Goal: Information Seeking & Learning: Learn about a topic

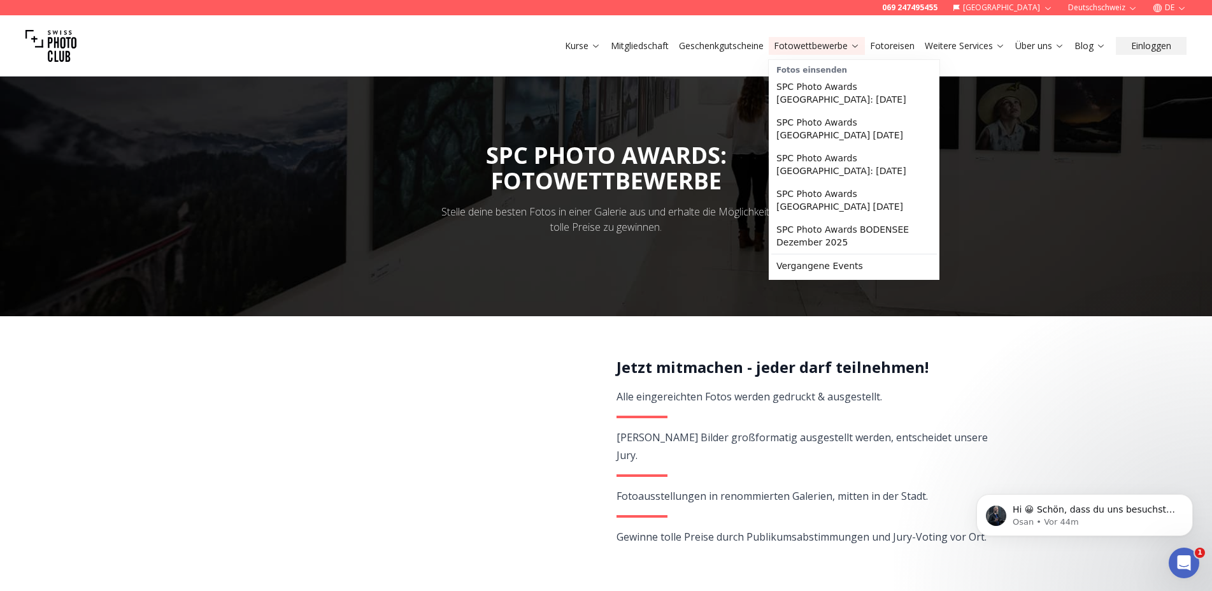
click at [820, 47] on link "Fotowettbewerbe" at bounding box center [817, 45] width 86 height 13
click at [806, 255] on link "Vergangene Events" at bounding box center [854, 265] width 166 height 23
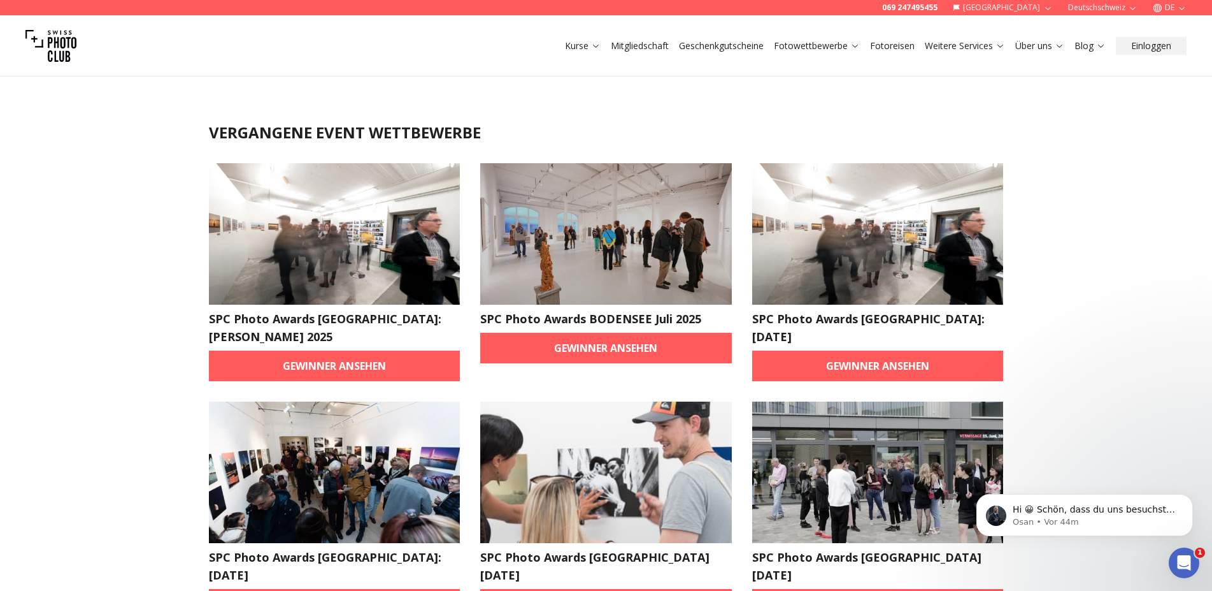
click at [52, 47] on img at bounding box center [50, 45] width 51 height 51
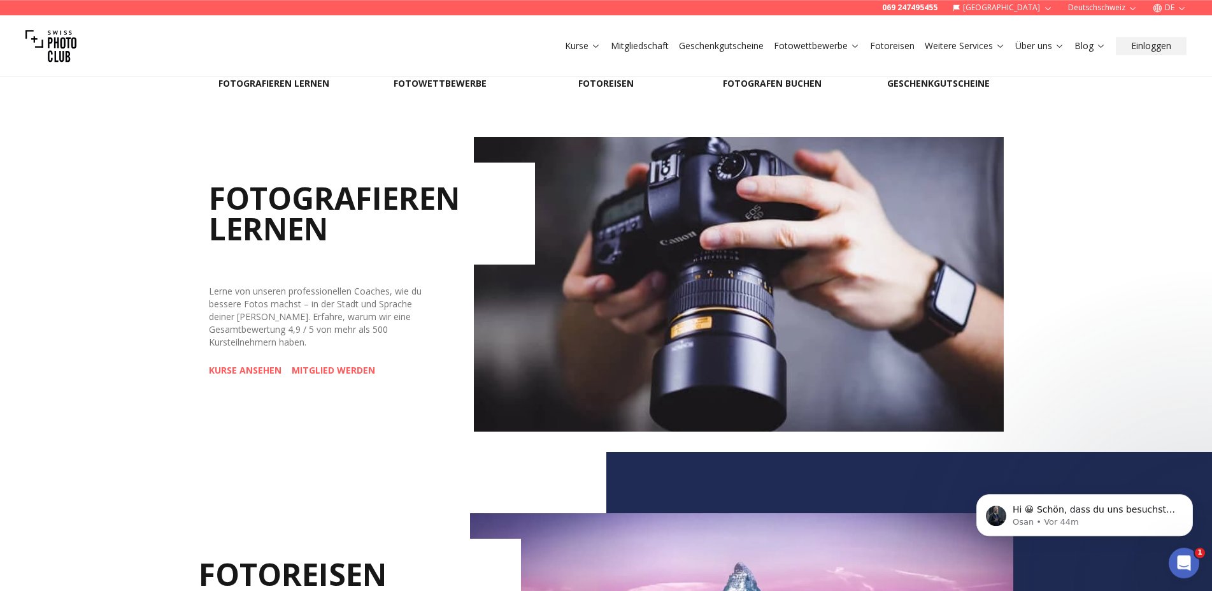
scroll to position [492, 0]
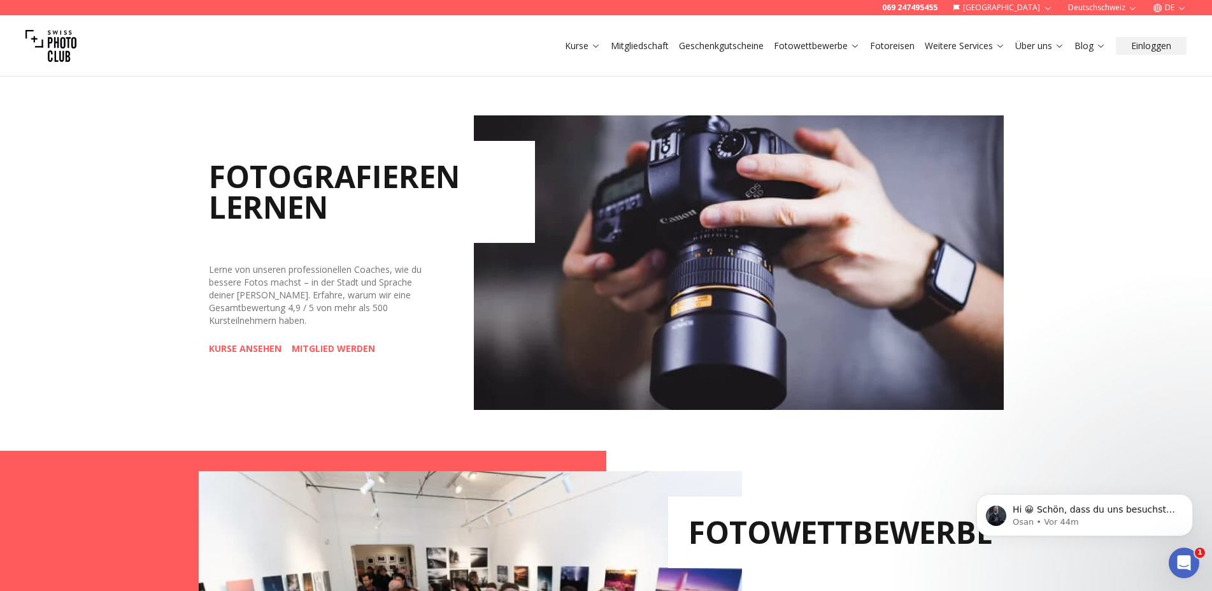
click at [257, 350] on link "KURSE ANSEHEN" at bounding box center [245, 348] width 73 height 13
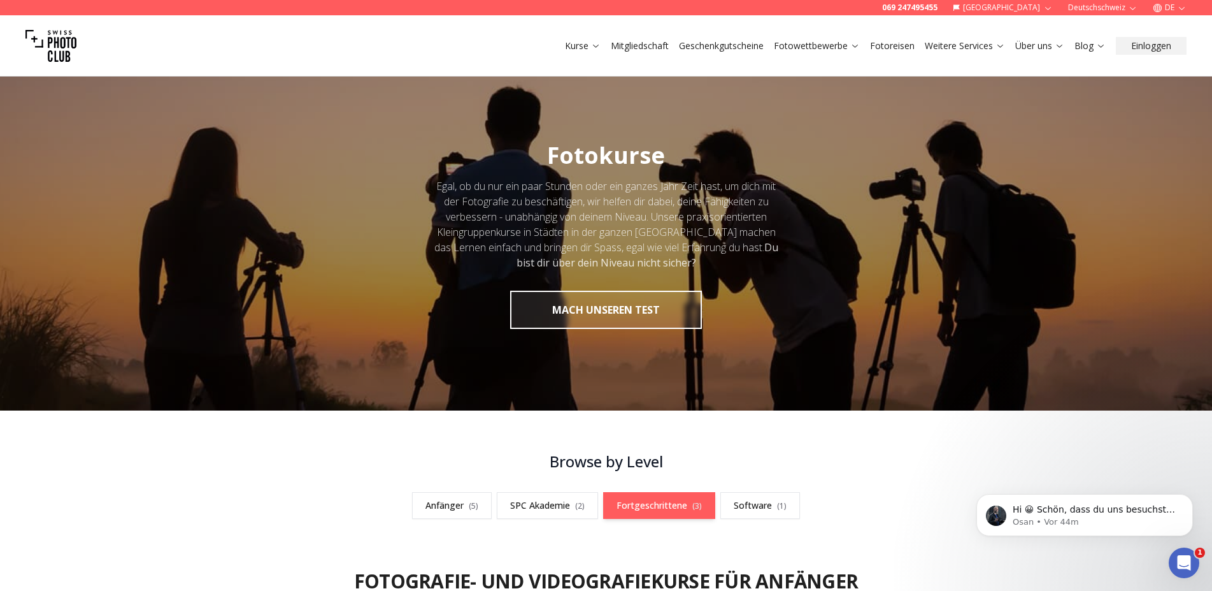
click at [673, 508] on link "Fortgeschrittene ( 3 )" at bounding box center [659, 505] width 112 height 27
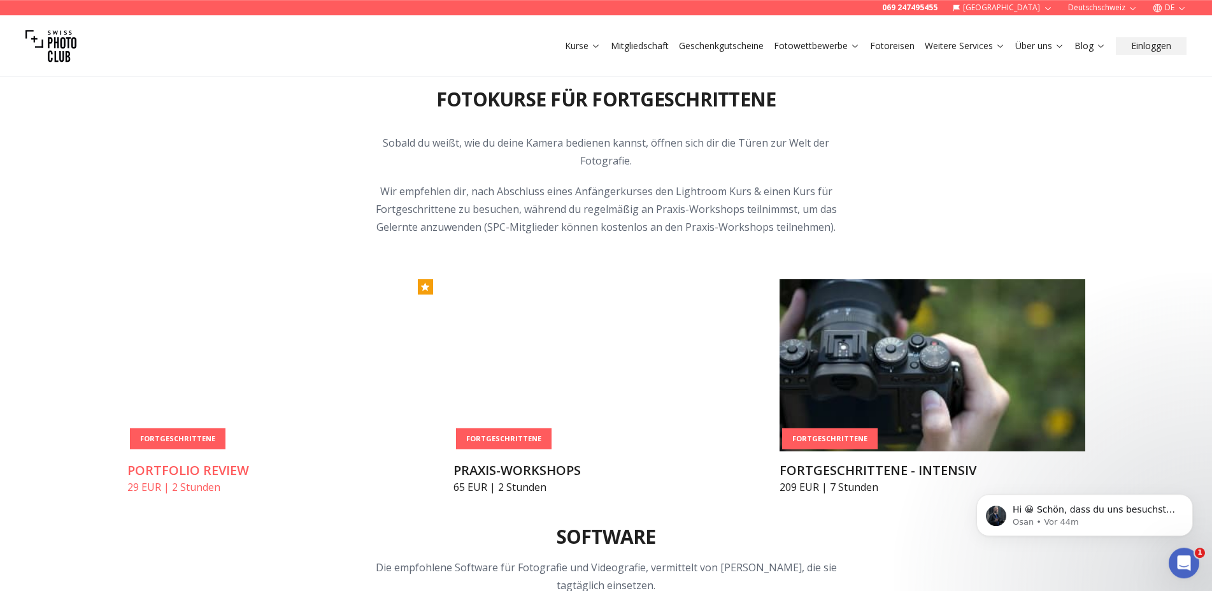
scroll to position [1570, 0]
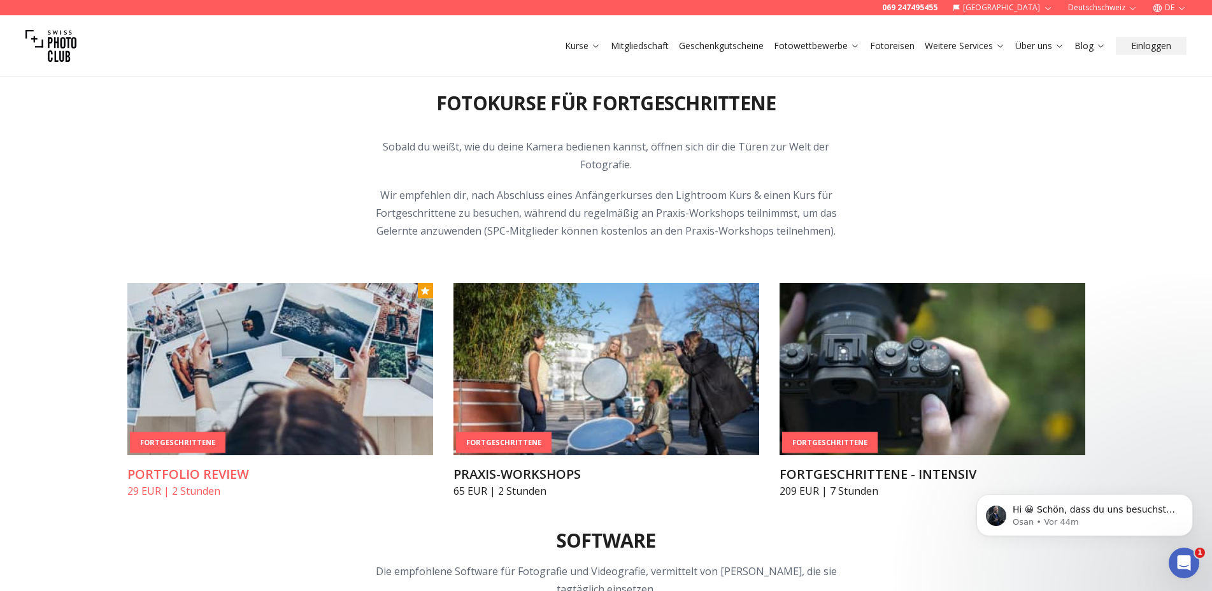
click at [282, 343] on img at bounding box center [280, 369] width 306 height 172
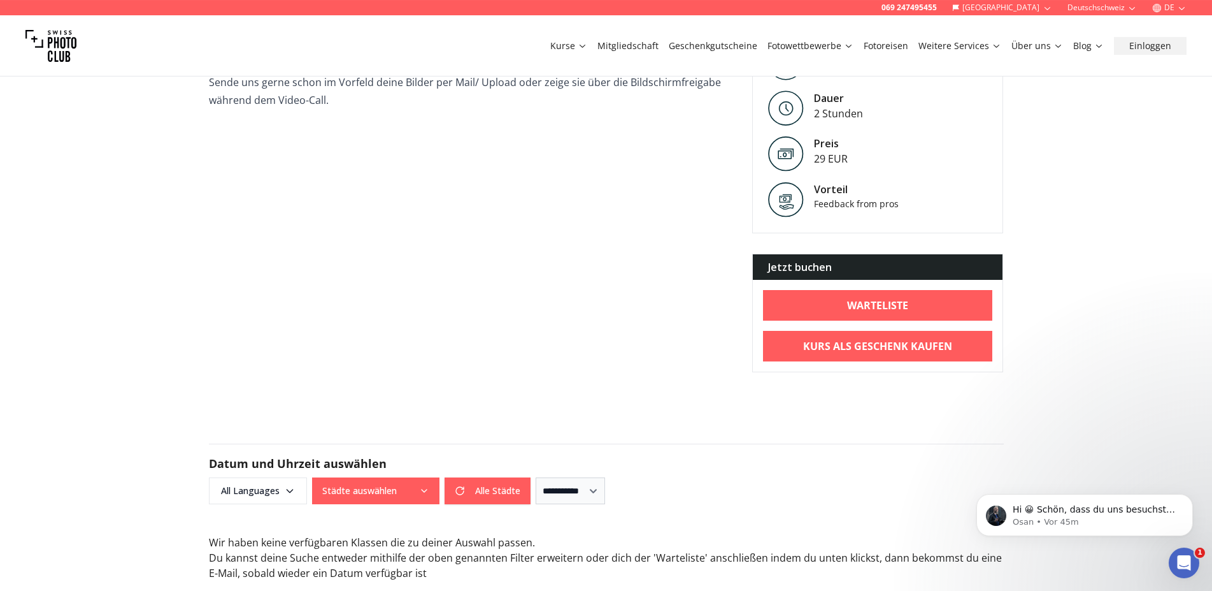
scroll to position [492, 0]
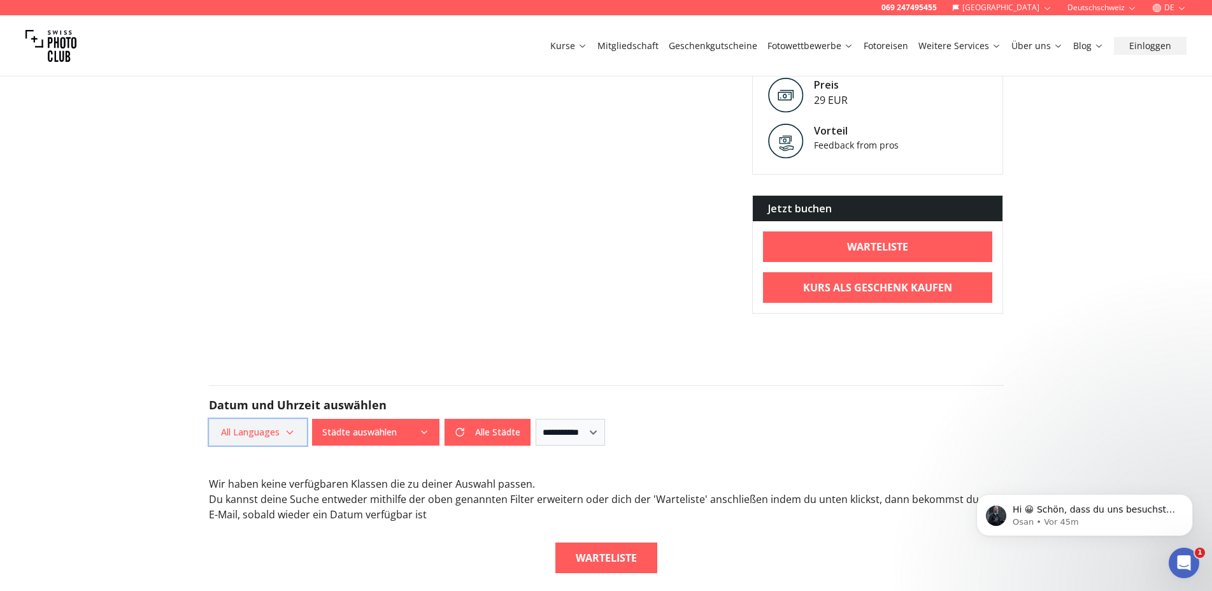
click at [291, 435] on icon "button" at bounding box center [290, 432] width 10 height 10
click at [252, 499] on label "German" at bounding box center [255, 501] width 80 height 15
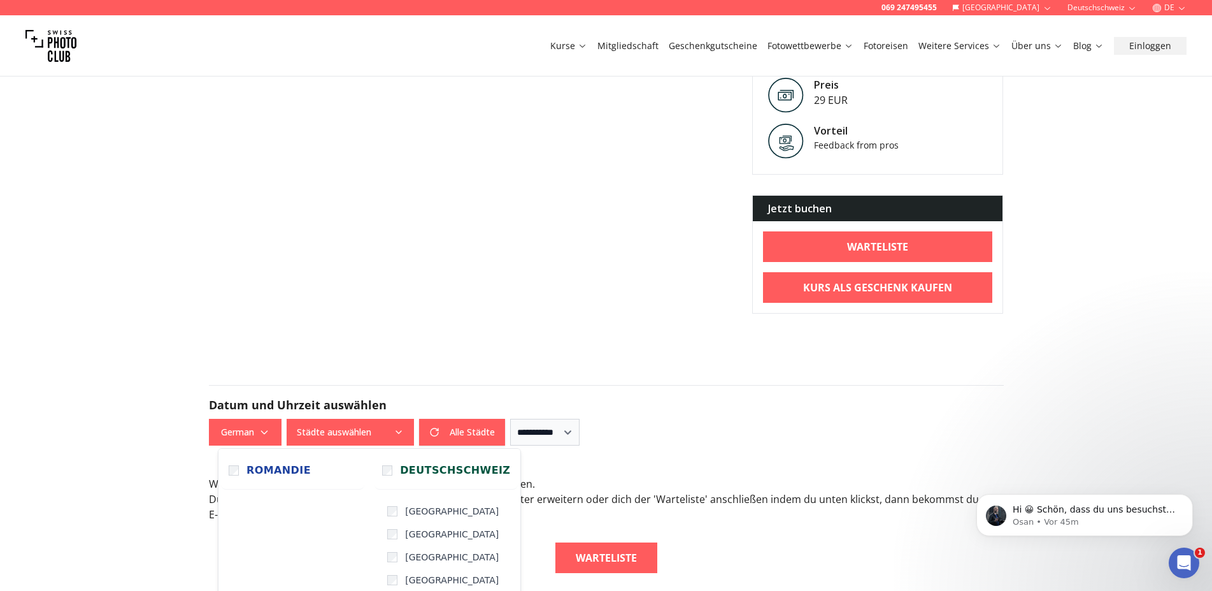
click at [375, 434] on button "Städte auswählen" at bounding box center [350, 432] width 127 height 27
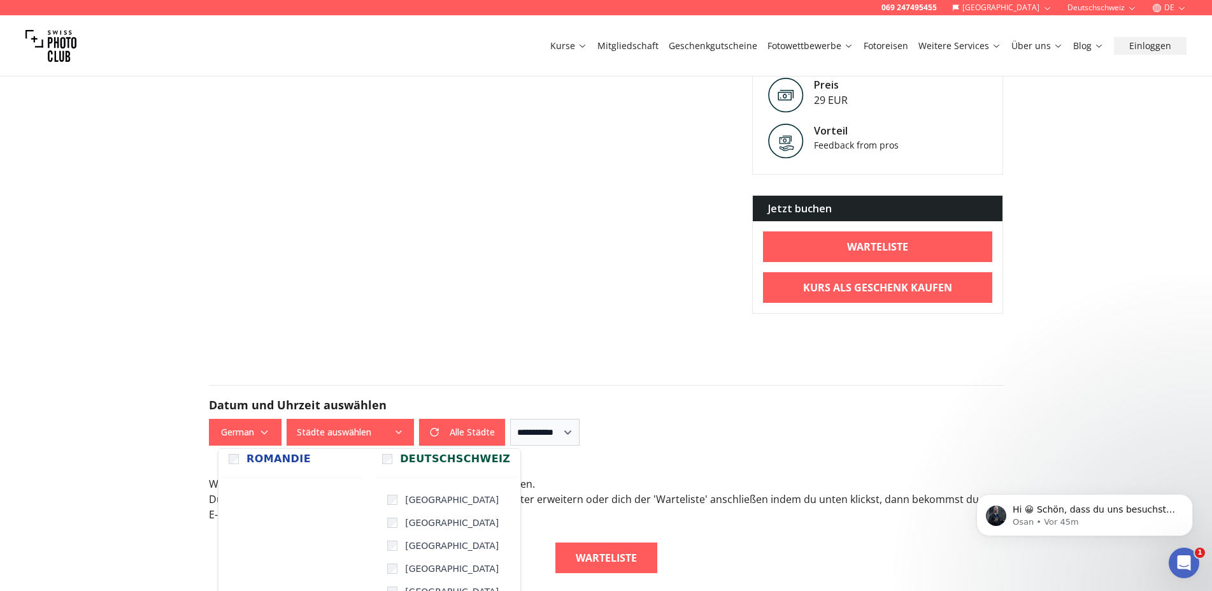
click at [547, 305] on div "Kursinfo Erhalte wertvolles Feedback zu deinem Portfolio oder einzelnen Bildern…" at bounding box center [606, 106] width 815 height 413
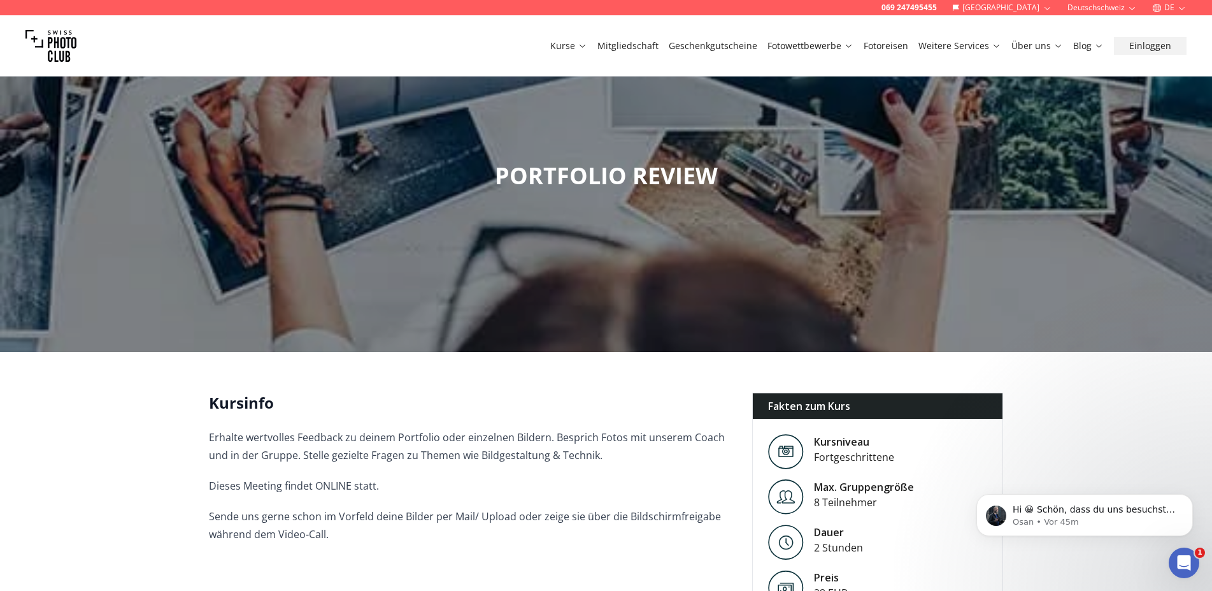
scroll to position [492, 0]
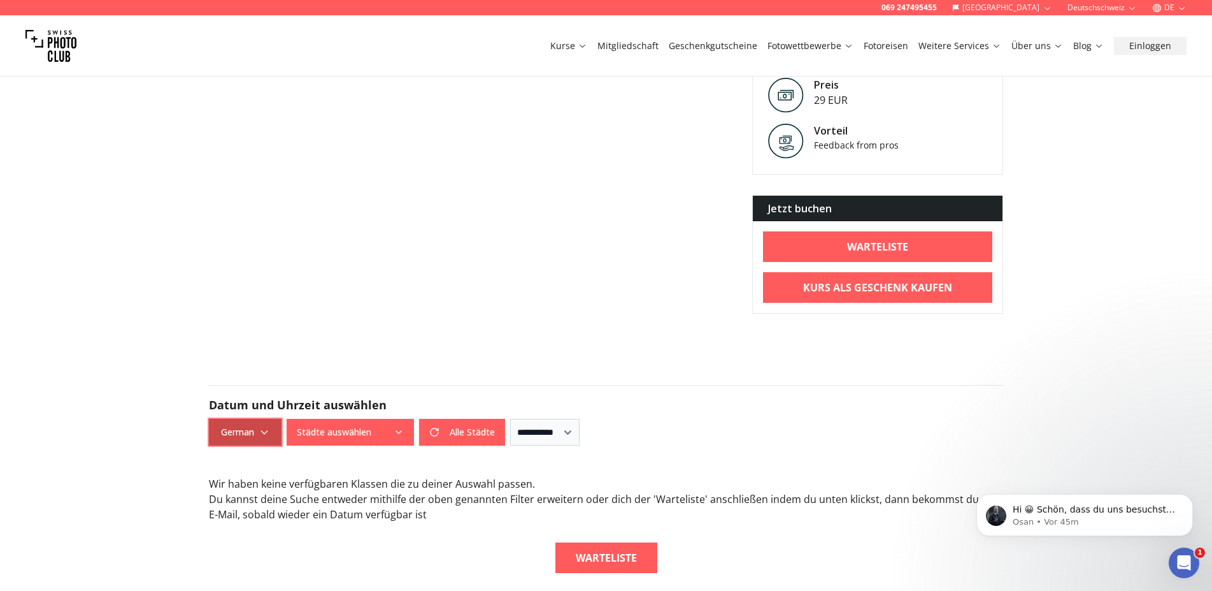
click at [257, 430] on span "German" at bounding box center [245, 431] width 69 height 23
click at [235, 464] on label "Alle Sprachen" at bounding box center [243, 461] width 80 height 15
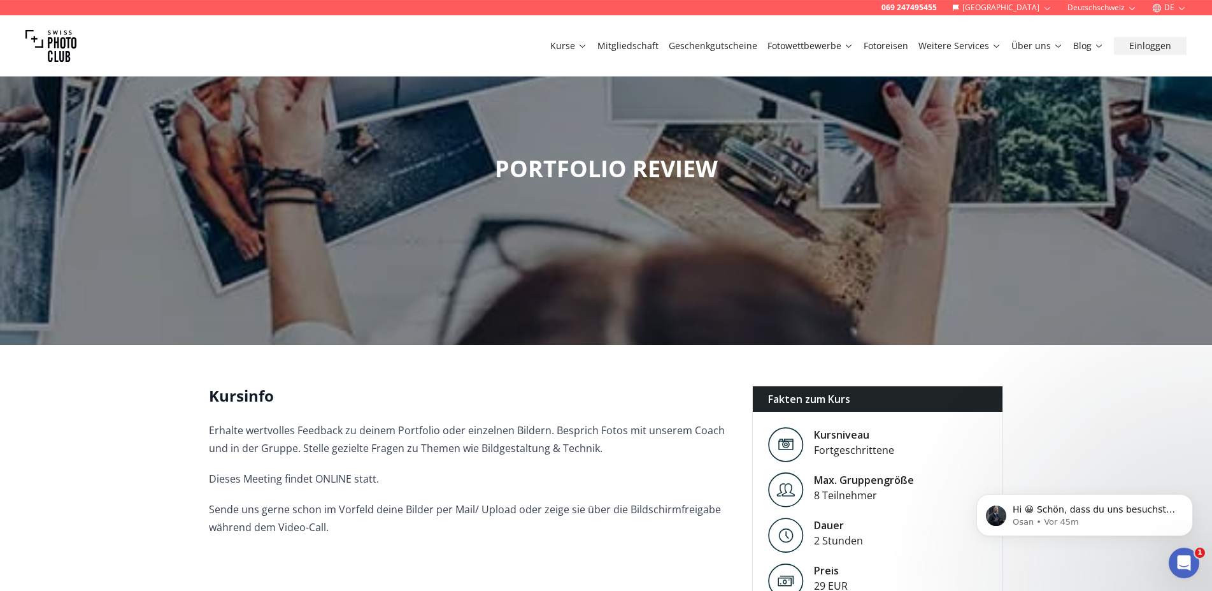
scroll to position [0, 0]
